Goal: Information Seeking & Learning: Learn about a topic

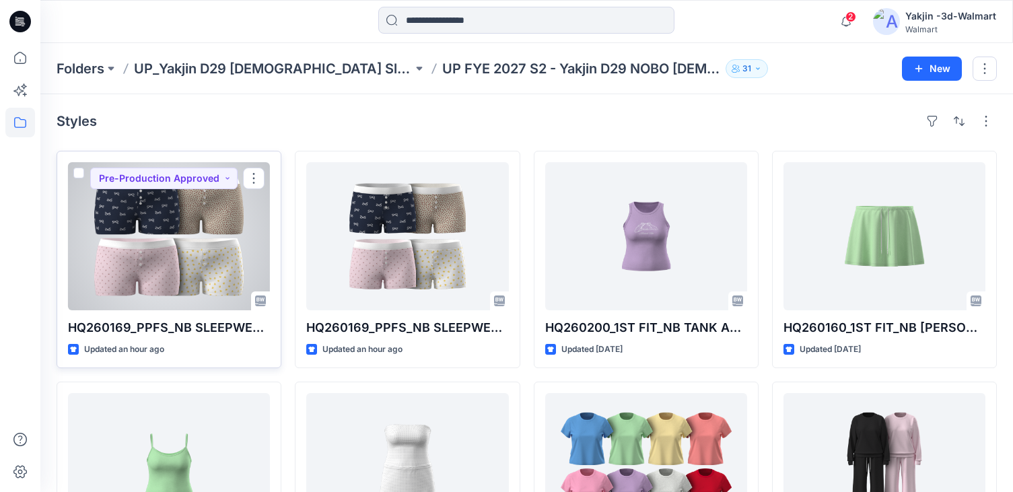
click at [121, 240] on div at bounding box center [169, 236] width 202 height 148
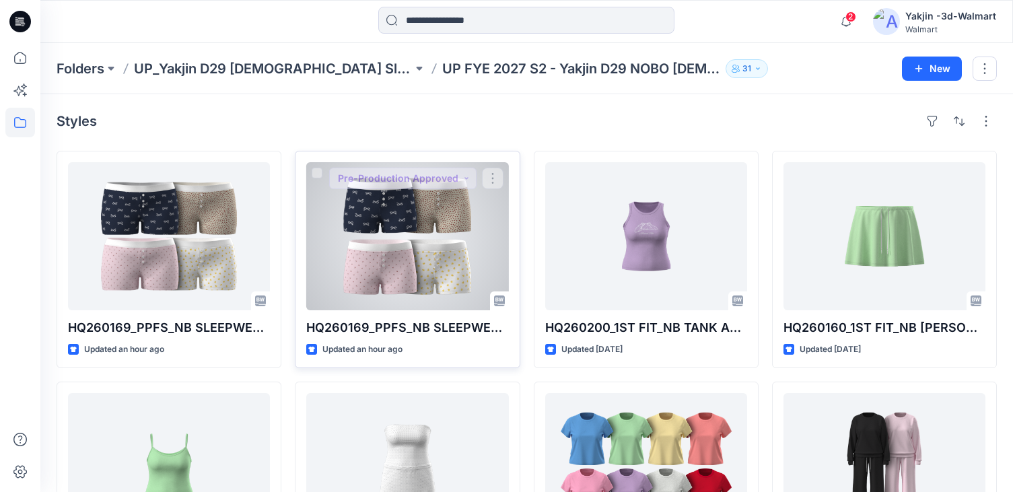
click at [378, 219] on div at bounding box center [407, 236] width 202 height 148
click at [398, 272] on div at bounding box center [407, 236] width 202 height 148
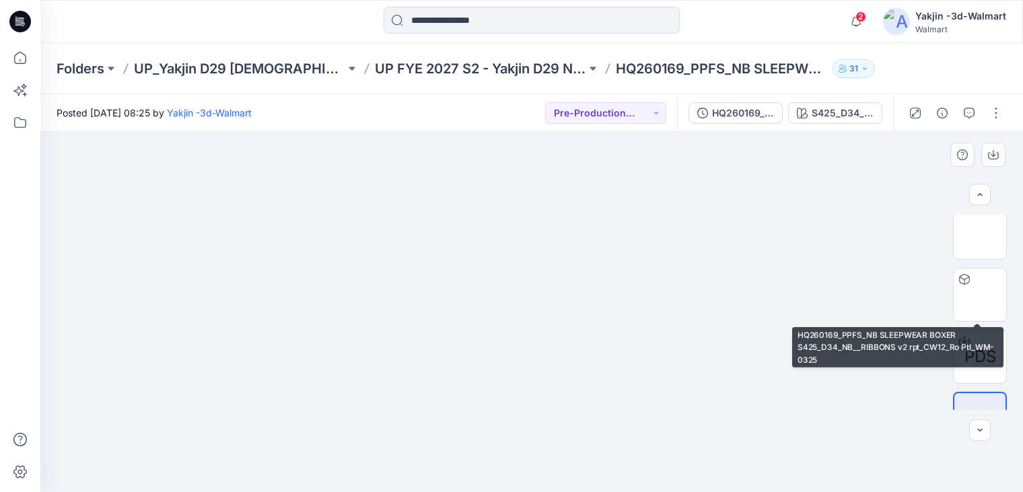
scroll to position [354, 0]
